Goal: Task Accomplishment & Management: Complete application form

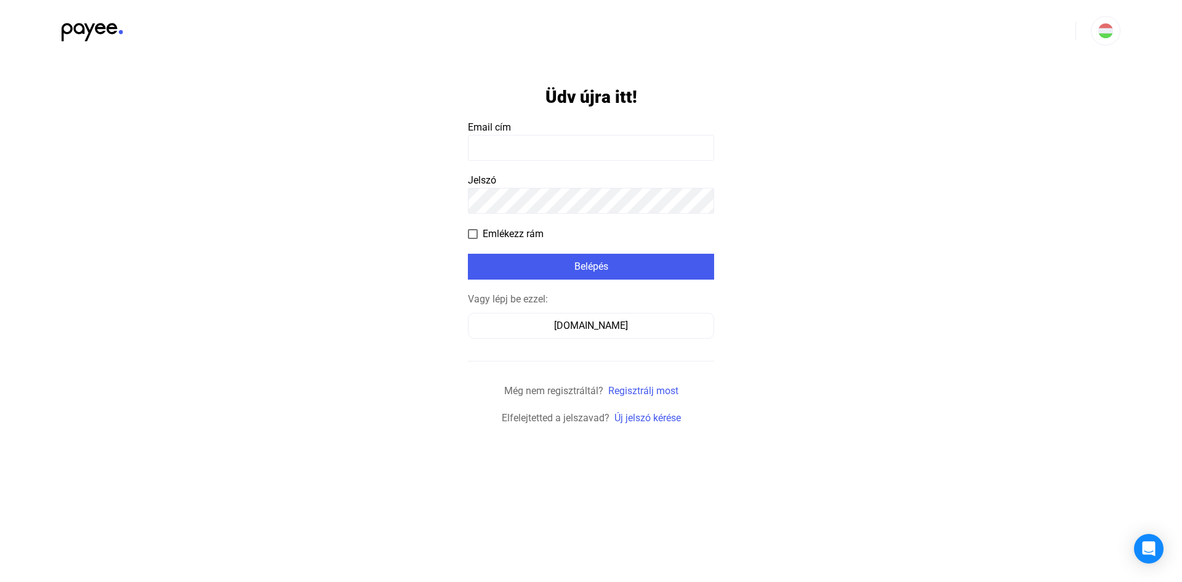
click at [544, 146] on input at bounding box center [591, 148] width 246 height 26
type input "**********"
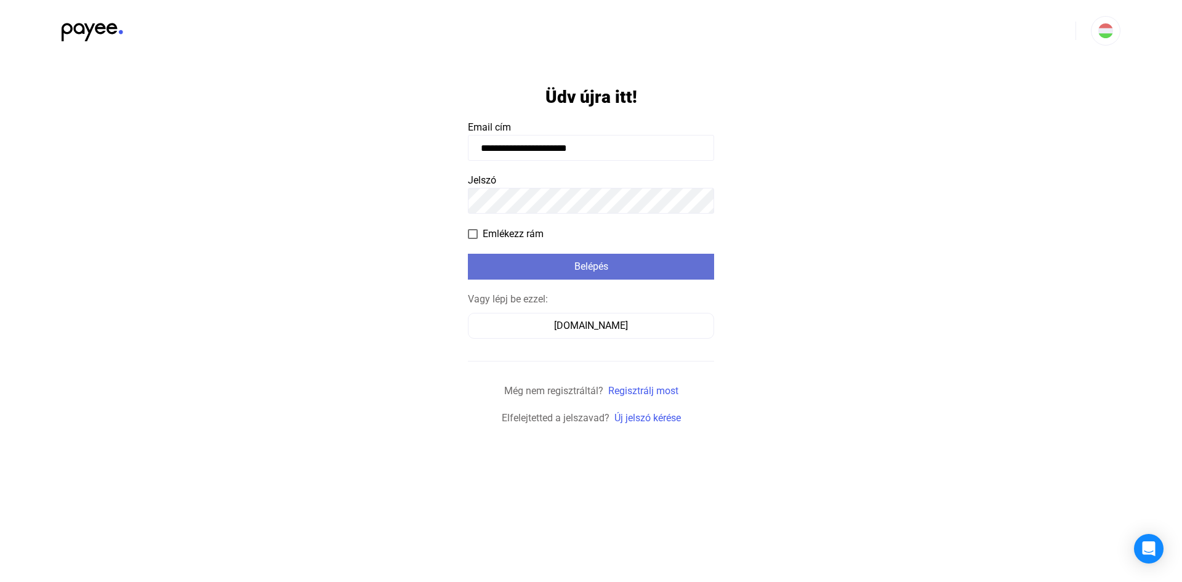
click at [594, 261] on div "Belépés" at bounding box center [591, 266] width 239 height 15
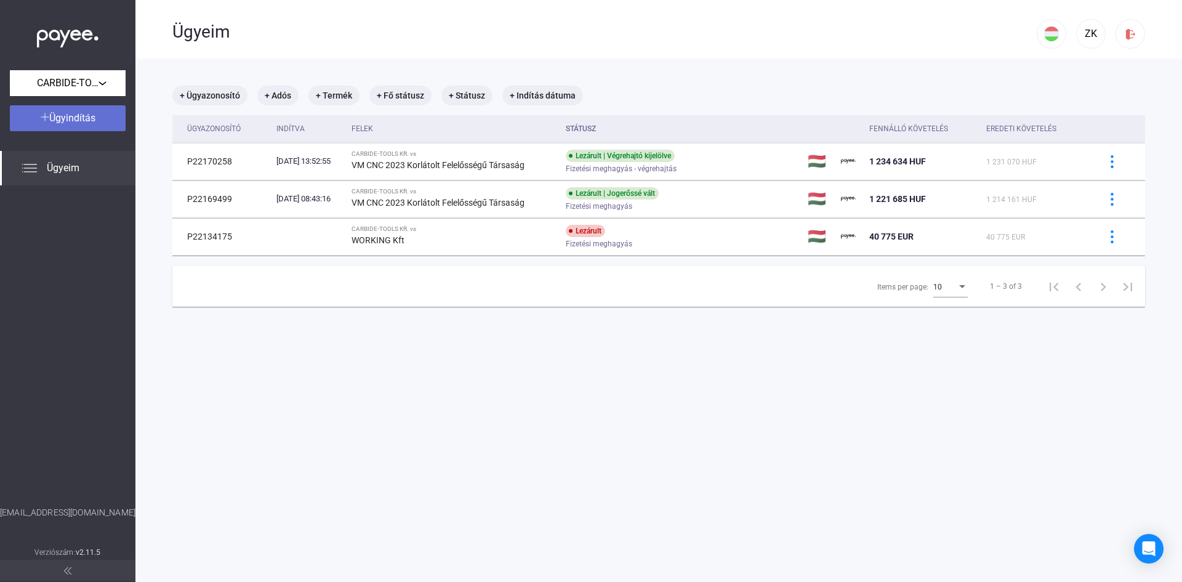
click at [64, 112] on span "Ügyindítás" at bounding box center [72, 118] width 46 height 12
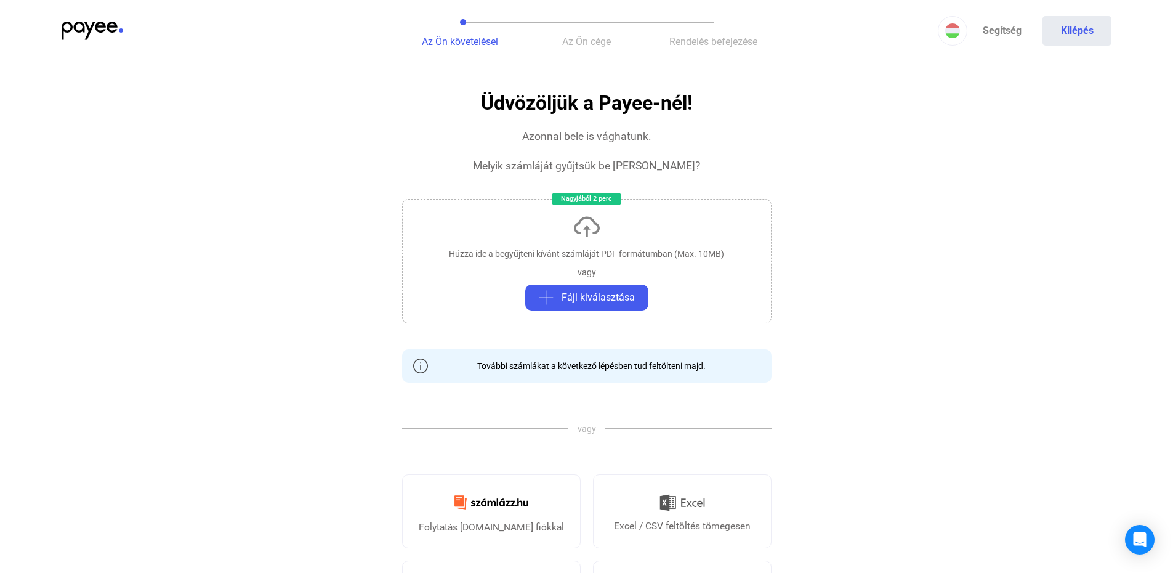
click at [577, 42] on span "Az Ön cége" at bounding box center [586, 42] width 49 height 12
click at [461, 28] on button "Az Ön követelései" at bounding box center [459, 31] width 127 height 62
